Goal: Navigation & Orientation: Find specific page/section

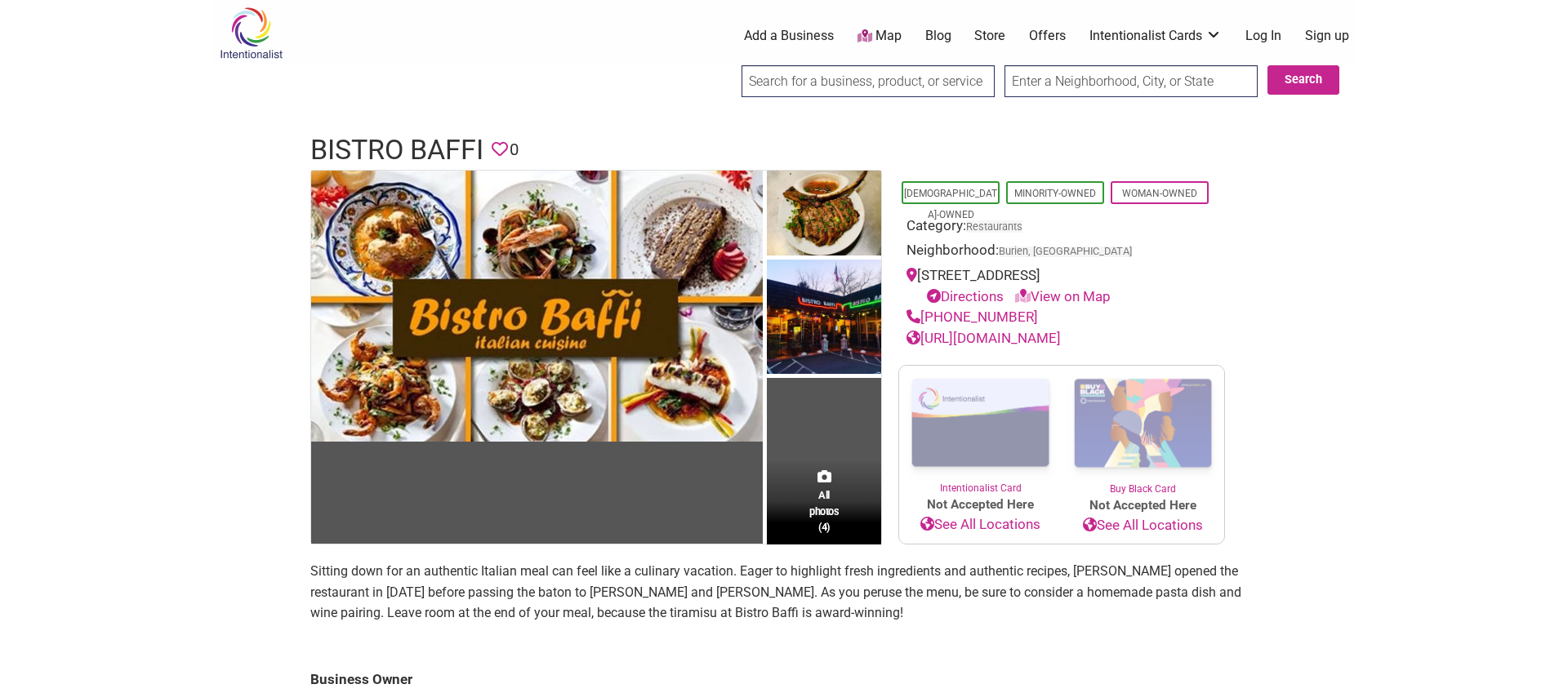
click at [951, 271] on div "[STREET_ADDRESS] Directions View on Map" at bounding box center [1061, 286] width 310 height 42
drag, startPoint x: 951, startPoint y: 271, endPoint x: 1191, endPoint y: 271, distance: 240.0
click at [1191, 271] on div "[STREET_ADDRESS] Directions View on Map" at bounding box center [1061, 286] width 310 height 42
click at [1241, 284] on section "All photos (4) [DEMOGRAPHIC_DATA]-Owned Minority-Owned Woman-Owned Category: Re…" at bounding box center [784, 357] width 947 height 375
click at [1044, 296] on link "View on Map" at bounding box center [1062, 296] width 95 height 17
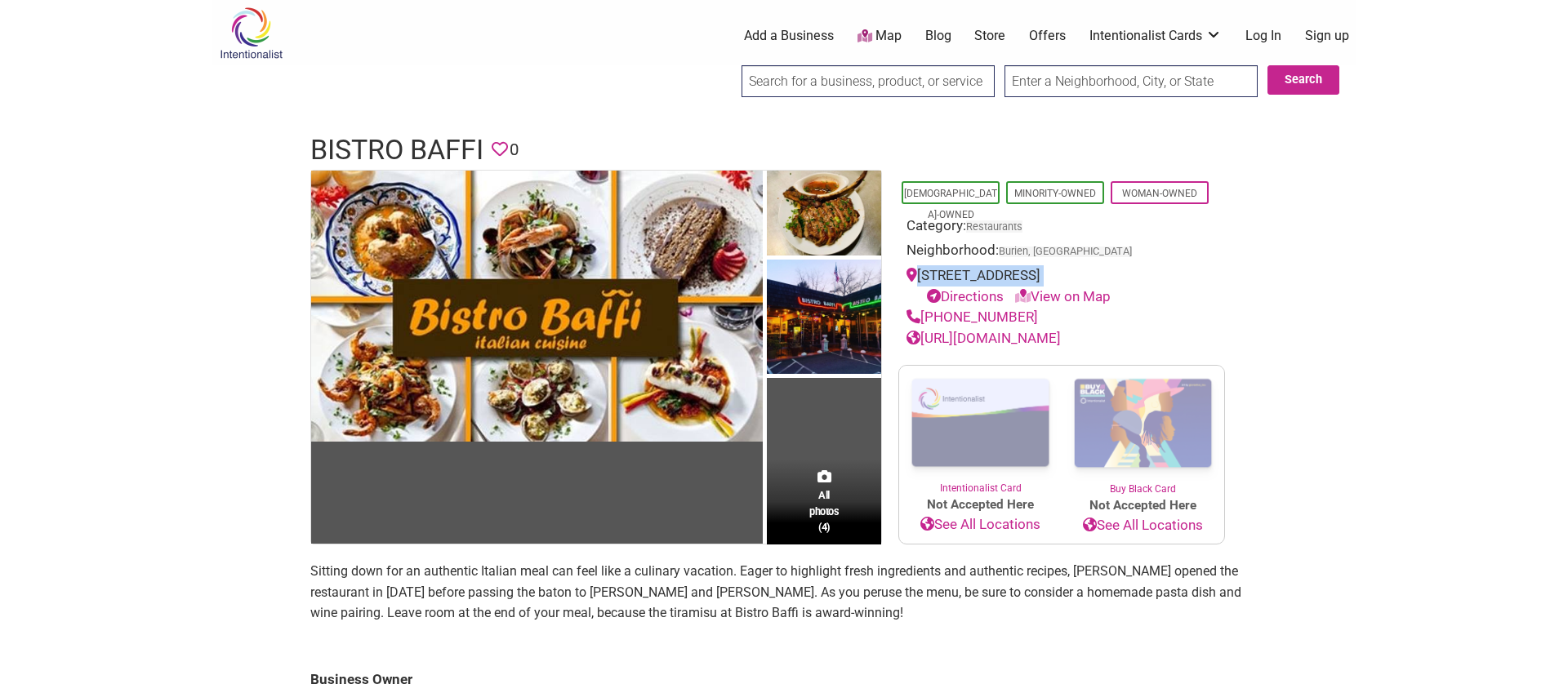
click at [994, 274] on div "[STREET_ADDRESS] Directions View on Map" at bounding box center [1061, 286] width 310 height 42
copy div "[STREET_ADDRESS]"
